Goal: Use online tool/utility: Use online tool/utility

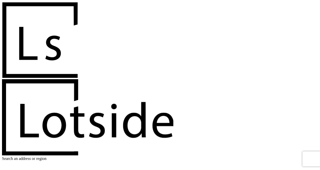
scroll to position [789, 0]
type input "$ 550"
type input "-$ 113,710"
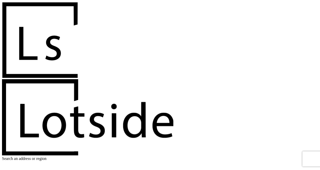
type input "$ 5,500"
type input "-$ 109,111"
type input "$ 550,000"
type input "$ 396,731"
type input "$ 550,000"
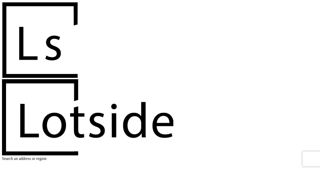
type input "2"
type input "$ 401,152"
type input "2"
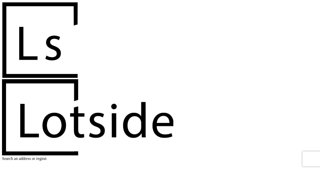
type input "$ 010"
type input "$ 401,142"
type input "$ 010,000"
type input "$ 390,832"
type input "$ 10,000"
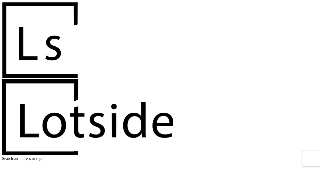
drag, startPoint x: 304, startPoint y: 68, endPoint x: 290, endPoint y: 67, distance: 14.1
type input "$ 430,000"
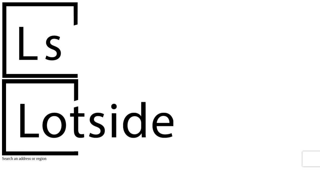
type input "$ 53,983"
type input "$ 410,000"
type input "$ 74,690"
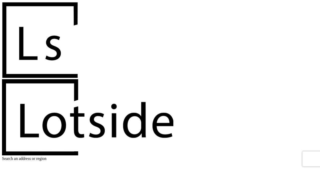
type input "$ 415,000"
type input "$ 69,513"
